Goal: Contribute content: Contribute content

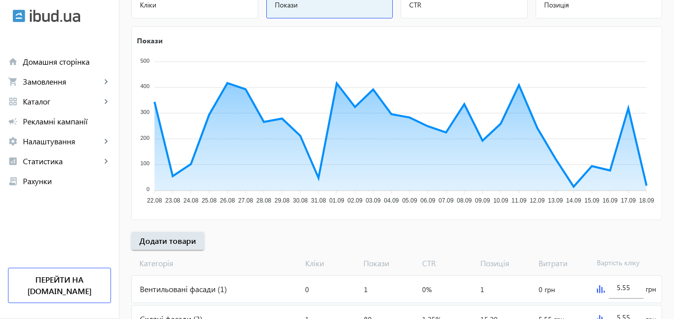
scroll to position [149, 0]
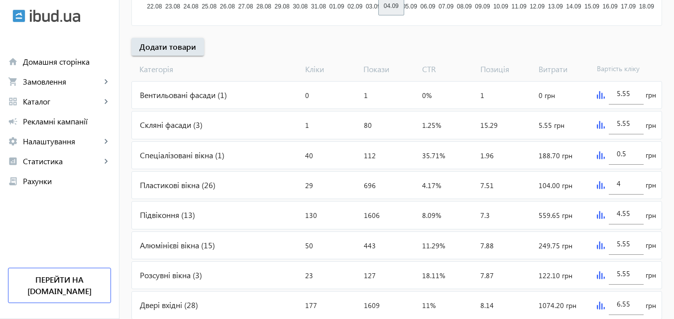
scroll to position [348, 0]
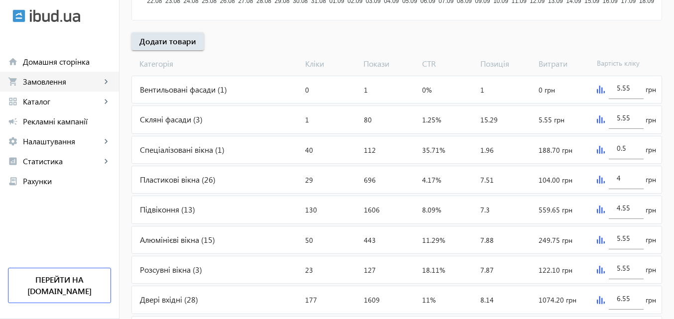
click at [42, 83] on span "Замовлення" at bounding box center [62, 82] width 78 height 10
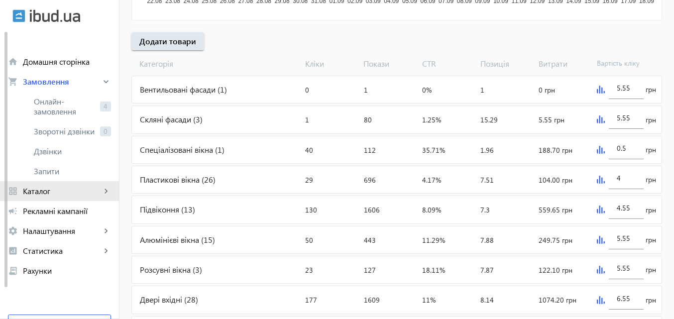
click at [51, 187] on span "Каталог" at bounding box center [62, 191] width 78 height 10
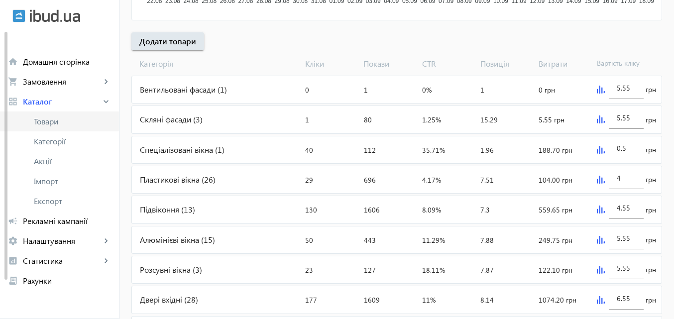
click at [58, 122] on span "Товари" at bounding box center [72, 121] width 77 height 10
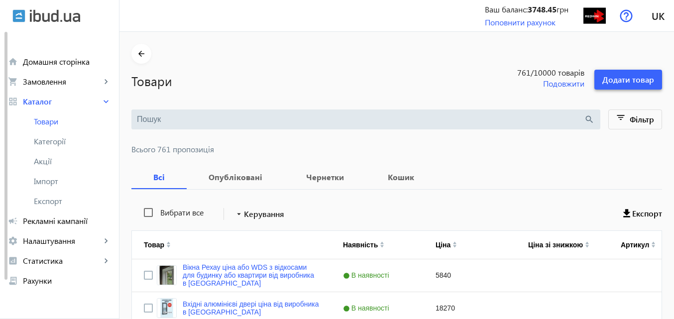
click at [625, 75] on span "Додати товар" at bounding box center [628, 79] width 52 height 11
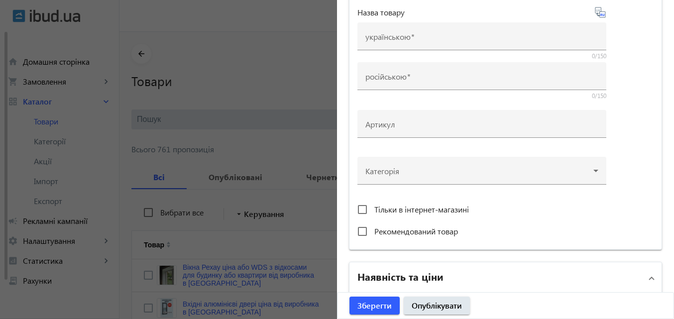
scroll to position [199, 0]
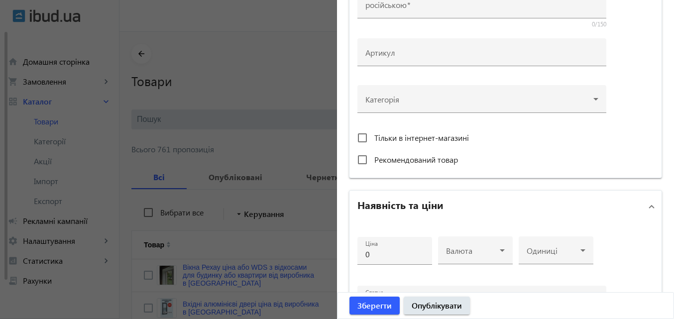
click at [387, 160] on span "Рекомендований товар" at bounding box center [416, 159] width 84 height 10
click at [372, 160] on input "Рекомендований товар" at bounding box center [362, 160] width 20 height 20
checkbox input "true"
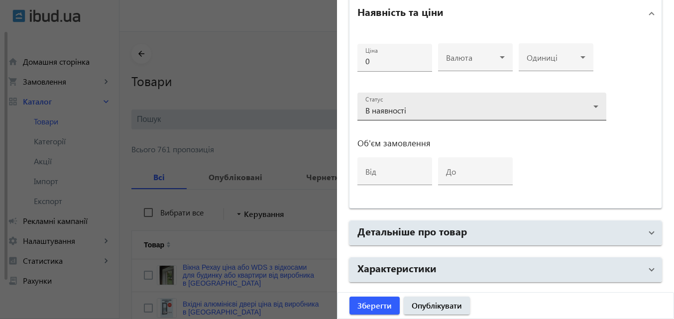
scroll to position [424, 0]
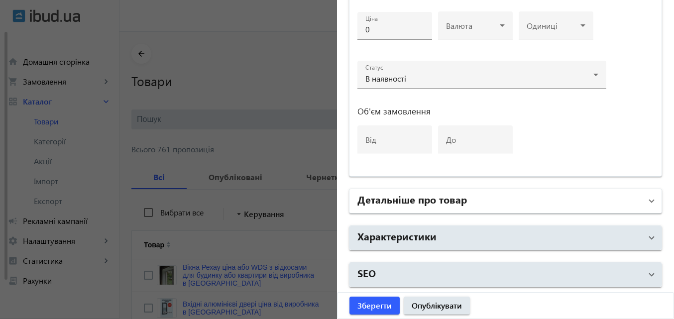
click at [418, 198] on h2 "Детальніше про товар" at bounding box center [411, 199] width 109 height 14
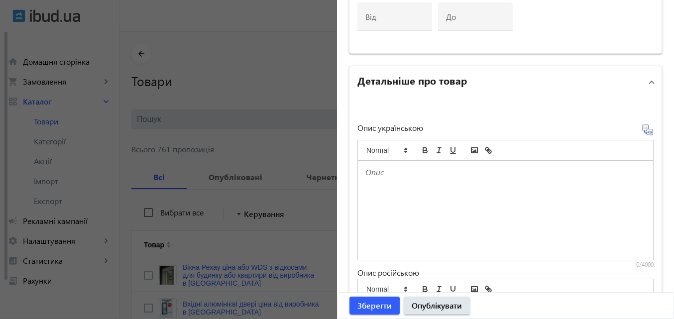
scroll to position [573, 0]
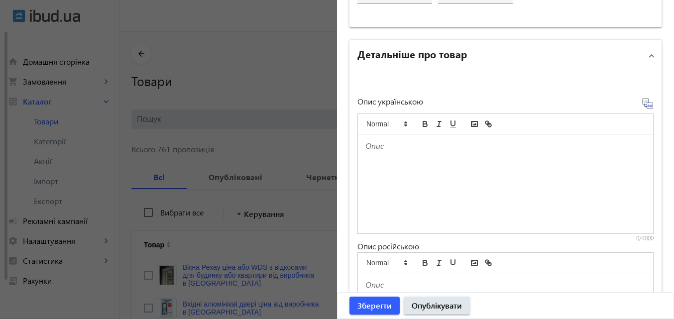
click at [384, 145] on p at bounding box center [505, 145] width 280 height 11
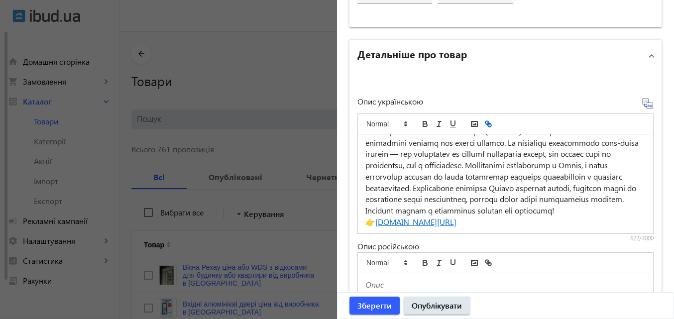
scroll to position [26, 0]
drag, startPoint x: 552, startPoint y: 226, endPoint x: 375, endPoint y: 222, distance: 177.7
click at [375, 222] on p "👉 redwin.ua/services/alyuminiyevyye-okna-i-dveri" at bounding box center [505, 222] width 280 height 11
click at [469, 183] on p at bounding box center [505, 171] width 280 height 91
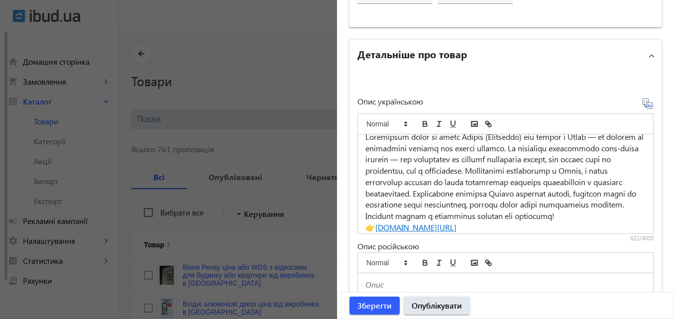
scroll to position [0, 0]
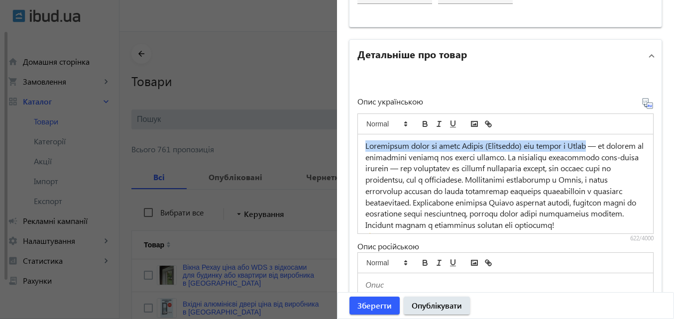
drag, startPoint x: 362, startPoint y: 147, endPoint x: 595, endPoint y: 140, distance: 233.1
click at [595, 140] on div "👉 redwin.ua/services/alyuminiyevyye-okna-i-dveri" at bounding box center [505, 183] width 295 height 99
copy p "Алюмінієві вікна та двері Schüco (Німеччина) від заводу в Києві"
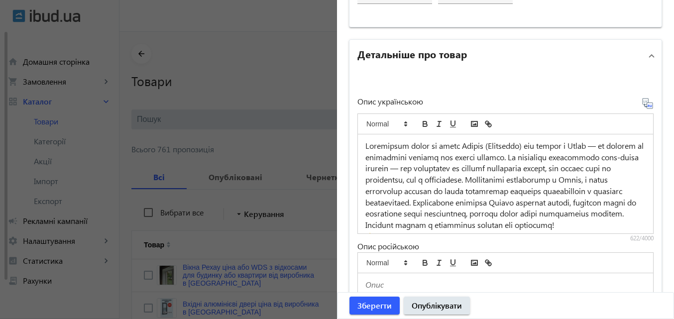
click at [642, 105] on icon at bounding box center [648, 104] width 12 height 12
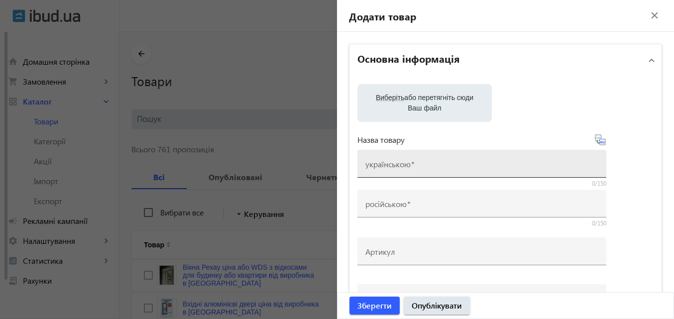
click at [400, 169] on input "українською" at bounding box center [481, 167] width 233 height 10
paste input "Алюмінієві вікна та двері Schüco (Німеччина) від заводу в Києві"
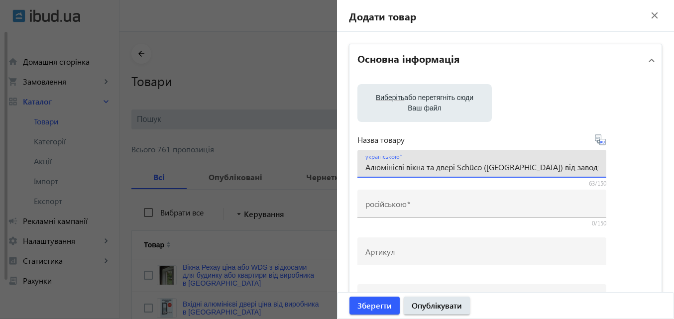
type input "Алюмінієві вікна та двері Schüco (Німеччина) від заводу в Києві"
click at [596, 138] on icon at bounding box center [597, 138] width 2 height 2
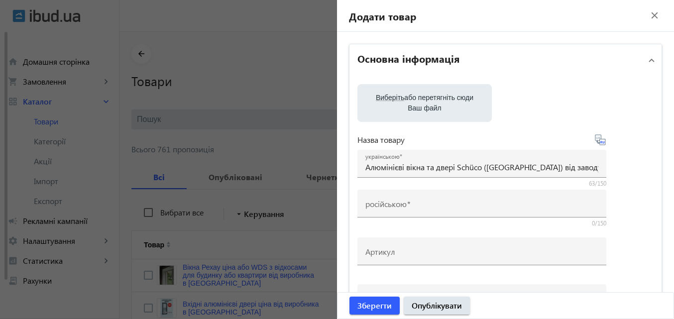
type input "Алюминиевые окна и двери Schüco (Германия) от завода в Киеве"
click at [388, 101] on span "Виберіть" at bounding box center [390, 98] width 28 height 8
click at [388, 101] on input "Виберіть або перетягніть сюди Ваш файл" at bounding box center [424, 104] width 118 height 12
type input "C:\fakepath\slidingdoors-aluminium3-image-data.jpg"
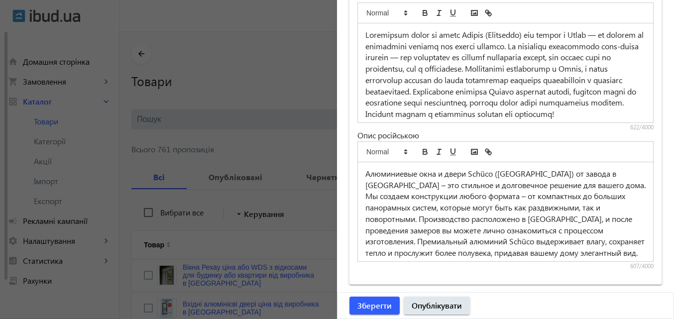
scroll to position [843, 0]
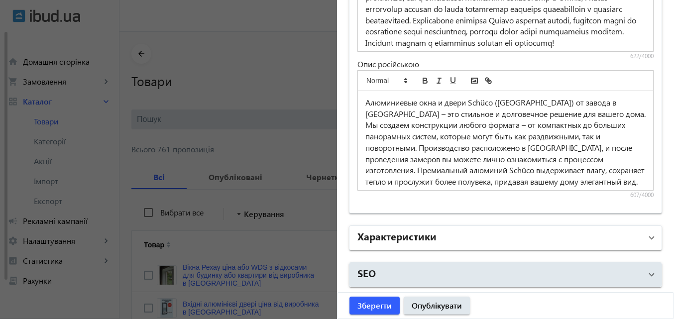
click at [395, 236] on h2 "Характеристики" at bounding box center [396, 236] width 79 height 14
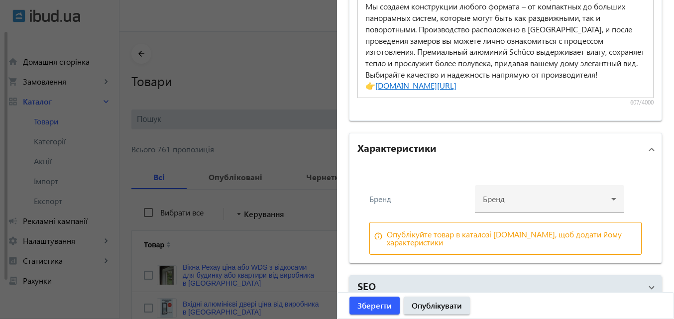
scroll to position [949, 0]
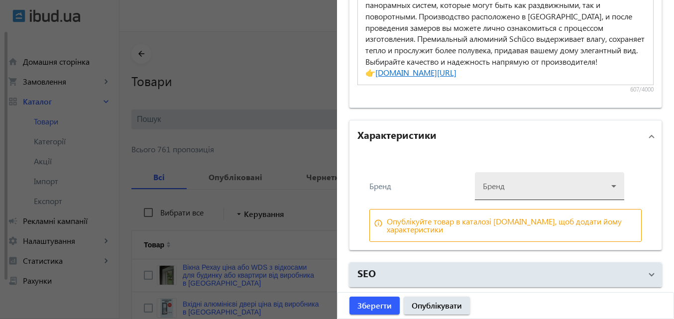
click at [510, 186] on div at bounding box center [549, 182] width 133 height 36
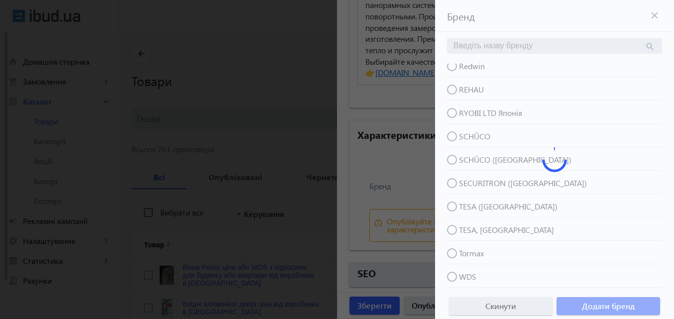
scroll to position [246, 0]
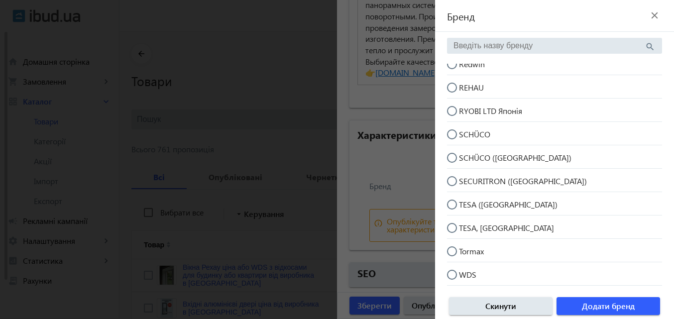
click at [504, 158] on span "SCHÜCO (Німеччина)" at bounding box center [515, 157] width 112 height 10
click at [467, 158] on input "SCHÜCO (Німеччина)" at bounding box center [457, 163] width 20 height 20
radio input "true"
click at [603, 301] on span "Додати бренд" at bounding box center [608, 306] width 53 height 11
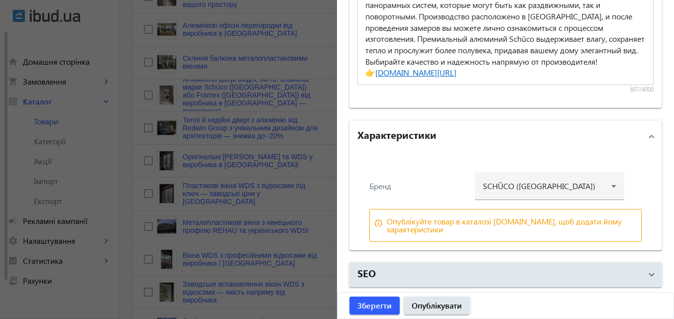
scroll to position [348, 0]
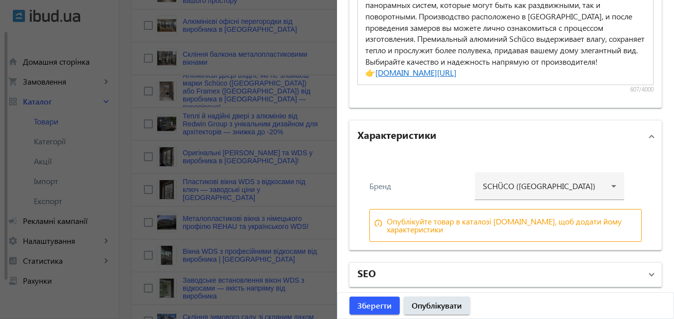
click at [393, 269] on mat-panel-title "SEO" at bounding box center [499, 275] width 284 height 18
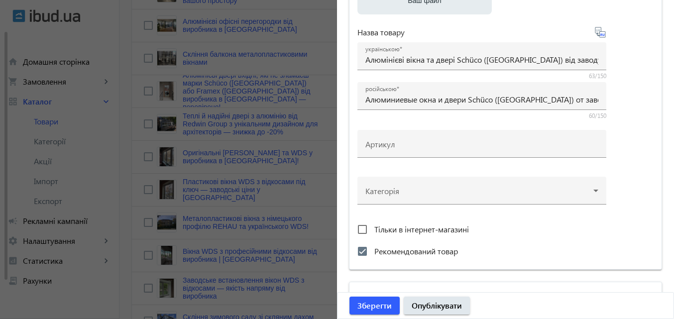
scroll to position [149, 0]
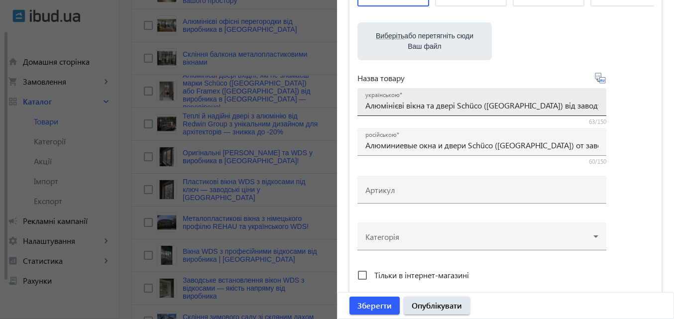
drag, startPoint x: 360, startPoint y: 107, endPoint x: 596, endPoint y: 101, distance: 236.5
click at [596, 101] on div "українською Алюмінієві вікна та двері Schüco (Німеччина) від заводу в Києві" at bounding box center [481, 102] width 249 height 28
drag, startPoint x: 599, startPoint y: 105, endPoint x: 506, endPoint y: 102, distance: 93.1
click at [506, 102] on div "українською Алюмінієві вікна та двері Schüco (Німеччина) від заводу в Києві" at bounding box center [481, 102] width 249 height 28
drag, startPoint x: 362, startPoint y: 104, endPoint x: 631, endPoint y: 107, distance: 268.8
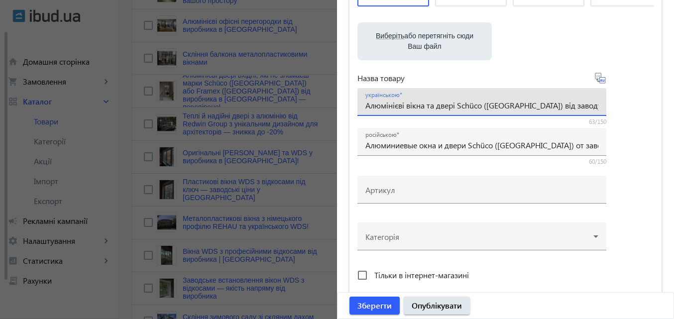
click at [631, 107] on div "Виберіть або перетягніть сюди Ваш файл Віконні системи Шуко (36).jpg Віконні си…" at bounding box center [505, 121] width 296 height 372
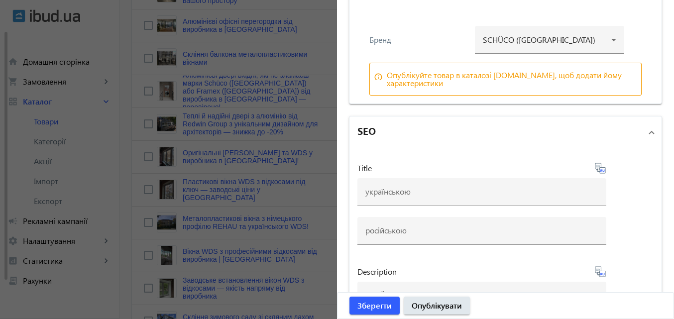
scroll to position [1195, 0]
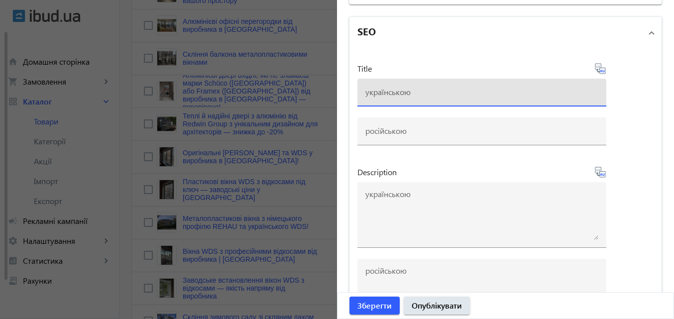
click at [387, 87] on input at bounding box center [481, 92] width 233 height 10
paste input "Алюмінієві вікна та двері Schüco (Німеччина) від заводу в Києві"
type input "Алюмінієві вікна та двері Schüco (Німеччина) від заводу в Києві"
click at [597, 68] on icon at bounding box center [600, 69] width 12 height 12
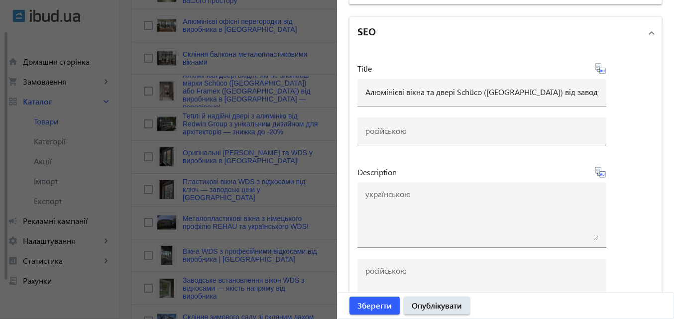
type input "Алюминиевые окна и двери Schüco (Германия) от завода в Киеве"
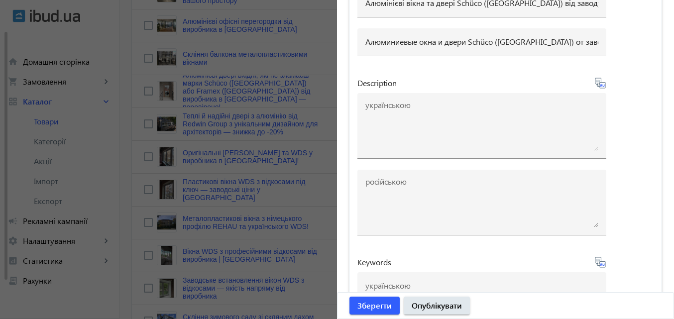
scroll to position [1294, 0]
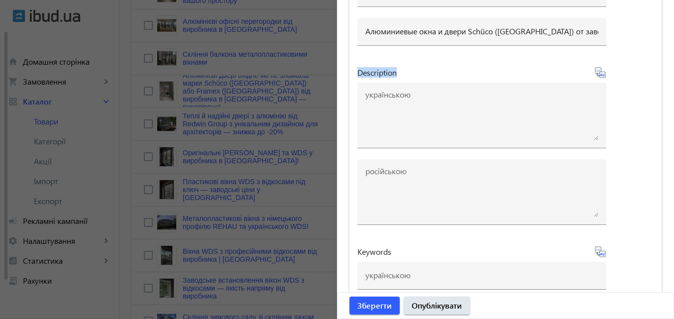
drag, startPoint x: 411, startPoint y: 73, endPoint x: 357, endPoint y: 74, distance: 54.3
click at [357, 74] on div "Description" at bounding box center [481, 73] width 249 height 12
copy span "Description"
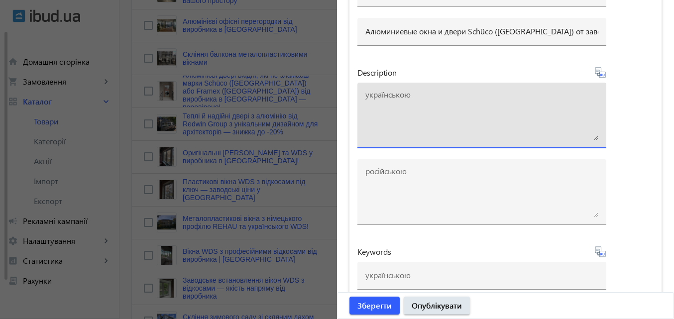
click at [392, 130] on textarea at bounding box center [481, 116] width 233 height 50
paste textarea "Алюмінієві двері та вікна Schüco з Києва — надійність, тепло та стиль для вашог…"
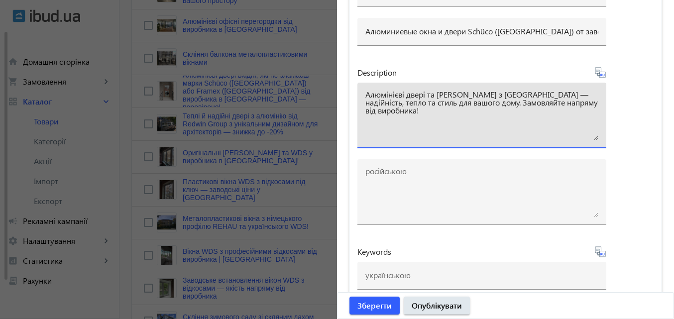
type textarea "Алюмінієві двері та вікна Schüco з Києва — надійність, тепло та стиль для вашог…"
click at [596, 70] on icon at bounding box center [597, 71] width 2 height 2
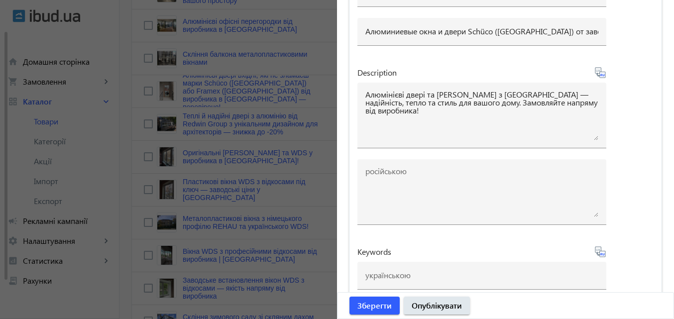
type textarea "Алюминиевые двери и окна Schüco из Киева – надежность, тепло и стиль для вашего…"
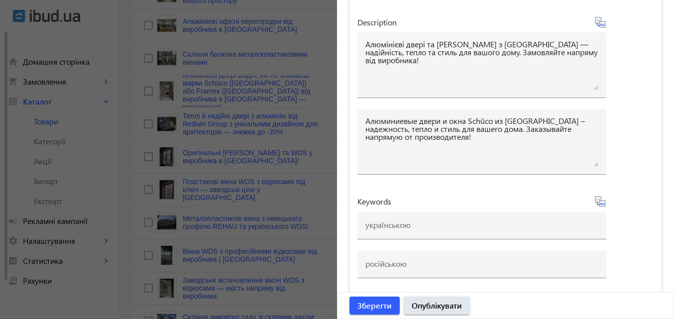
scroll to position [1347, 0]
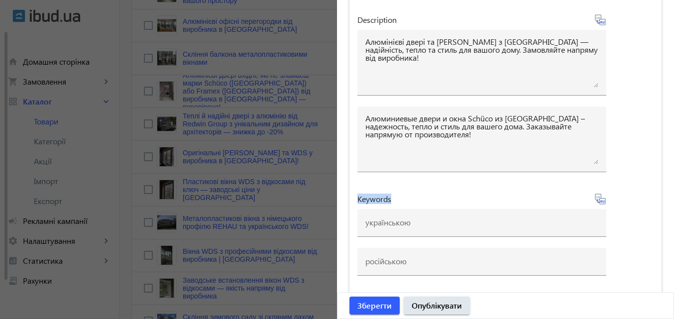
drag, startPoint x: 401, startPoint y: 196, endPoint x: 349, endPoint y: 196, distance: 51.3
click at [349, 196] on div "Title Алюмінієві вікна та двері Schüco (Німеччина) від заводу в Києві Алюминиев…" at bounding box center [505, 97] width 312 height 402
copy span "Keywords"
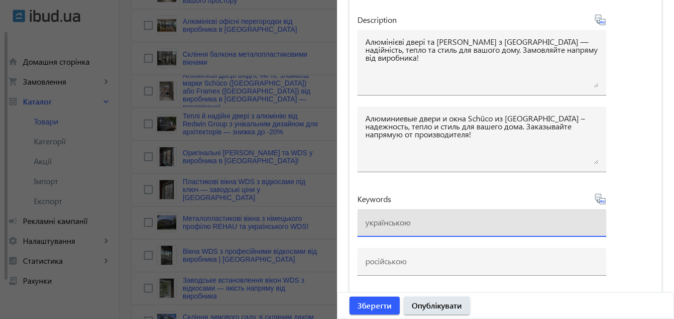
click at [403, 223] on input at bounding box center [481, 222] width 233 height 10
paste input "алюмінієві вікна алюмінієві двері скління будинків Київ вікна та двері Schüco а…"
type input "алюмінієві вікна алюмінієві двері скління будинків Київ вікна та двері Schüco а…"
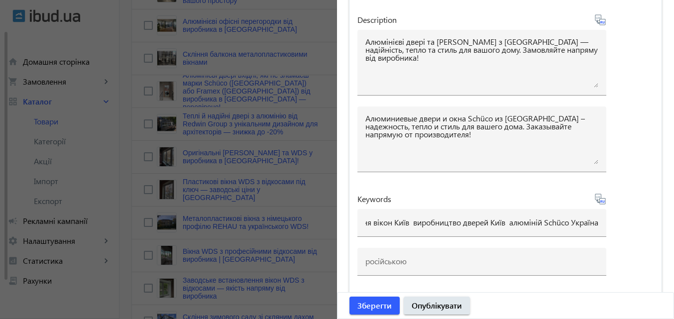
click at [598, 196] on icon at bounding box center [599, 197] width 2 height 2
type input "алюминиевые окна алюминиевые двери остекление домов Киев окна и двери Schüco ал…"
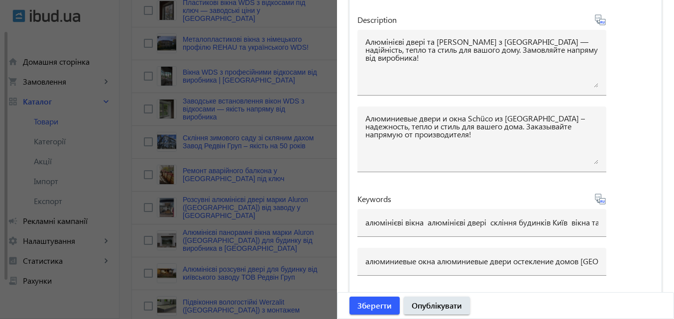
scroll to position [547, 0]
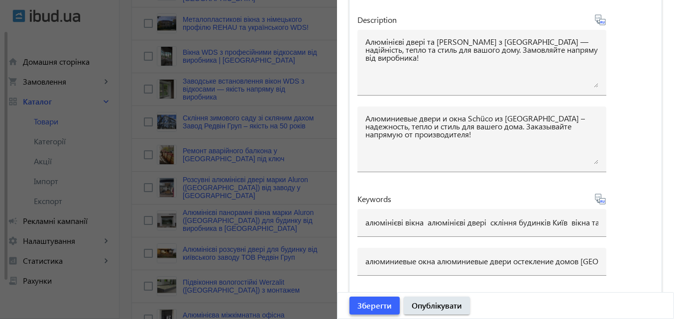
click at [380, 301] on span "Зберегти" at bounding box center [374, 305] width 34 height 11
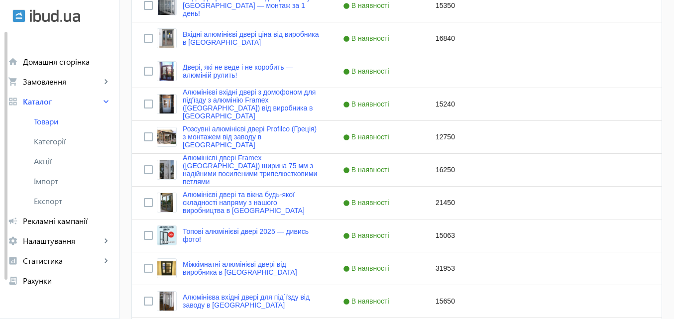
scroll to position [1021, 0]
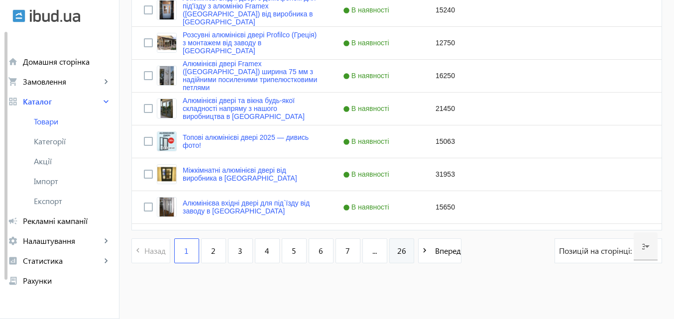
click at [398, 251] on span "26" at bounding box center [401, 250] width 9 height 11
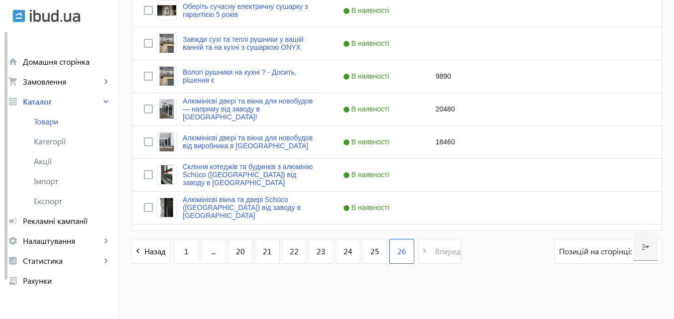
scroll to position [430, 0]
click at [144, 206] on input "Press Space to toggle row selection (unchecked)" at bounding box center [148, 207] width 9 height 9
checkbox input "true"
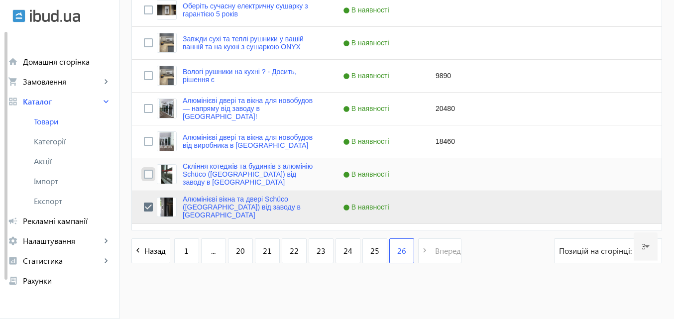
click at [145, 174] on input "Press Space to toggle row selection (unchecked)" at bounding box center [148, 174] width 9 height 9
checkbox input "true"
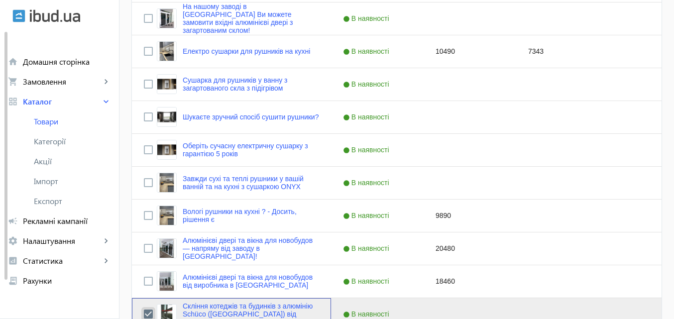
scroll to position [0, 0]
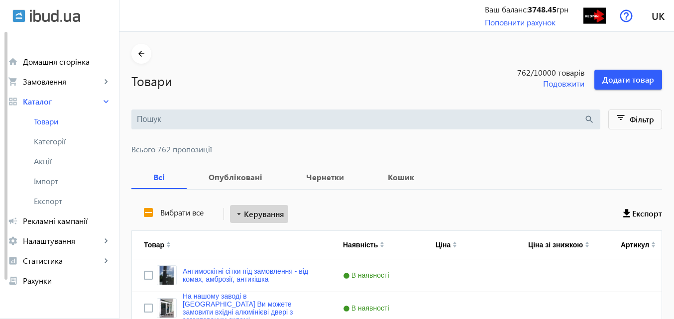
click at [273, 212] on span "Керування" at bounding box center [264, 214] width 40 height 12
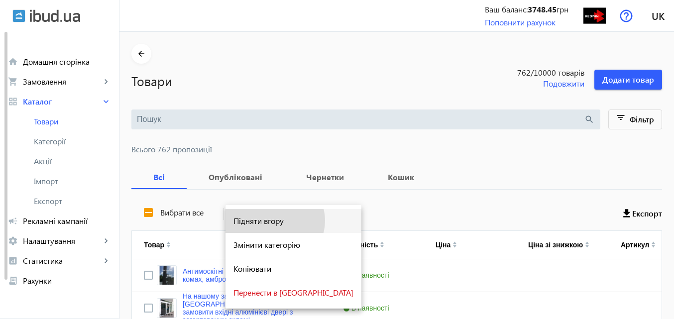
click at [274, 220] on span "Підняти вгору" at bounding box center [293, 221] width 120 height 8
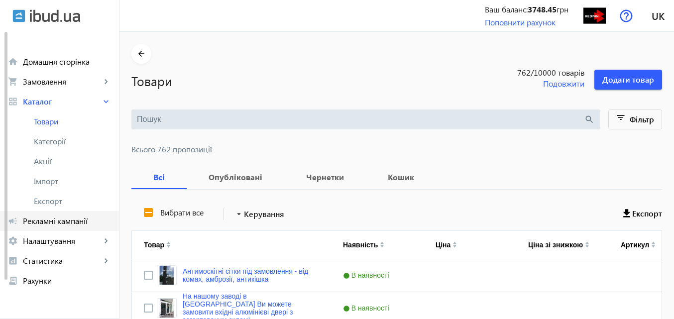
click at [64, 217] on span "Рекламні кампанії" at bounding box center [67, 221] width 88 height 10
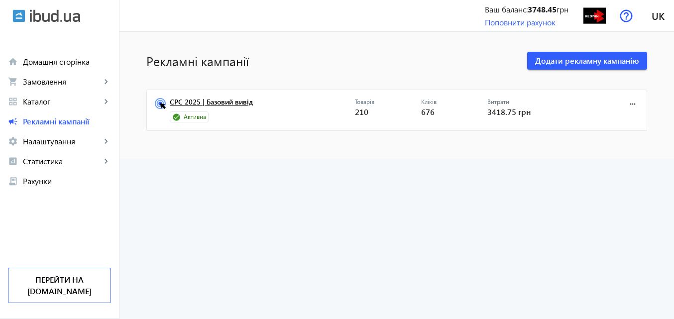
click at [230, 99] on link "CPC 2025 | Базовий вивід" at bounding box center [262, 105] width 185 height 14
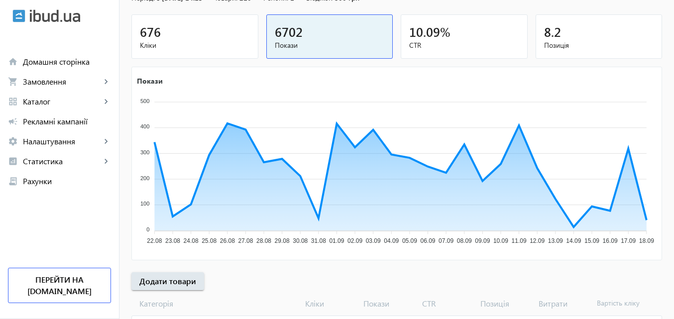
scroll to position [149, 0]
